Goal: Find specific page/section: Find specific page/section

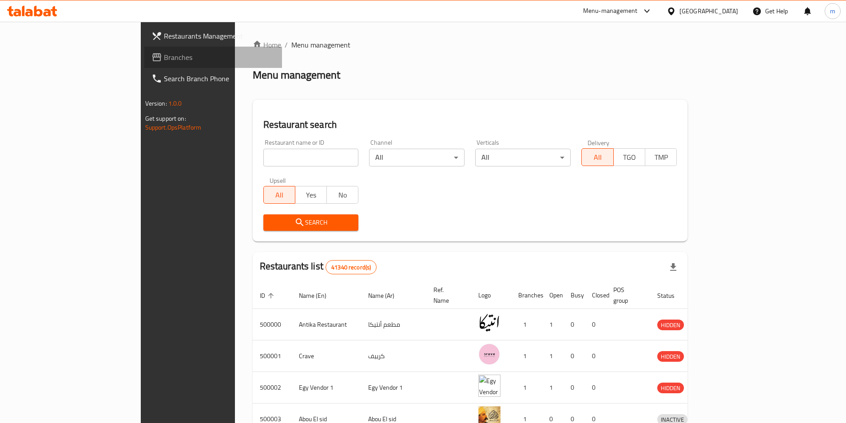
click at [164, 55] on span "Branches" at bounding box center [219, 57] width 111 height 11
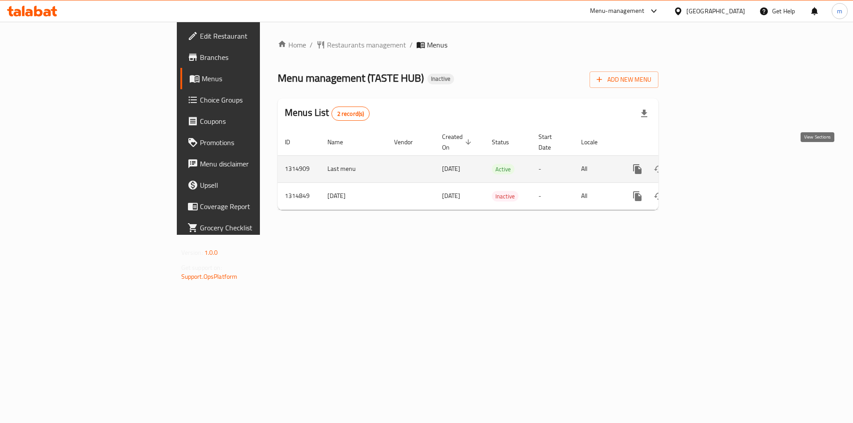
click at [712, 163] on link "enhanced table" at bounding box center [701, 169] width 21 height 21
